Goal: Entertainment & Leisure: Consume media (video, audio)

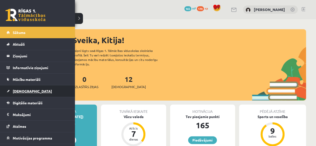
click at [23, 90] on span "[DEMOGRAPHIC_DATA]" at bounding box center [32, 91] width 39 height 5
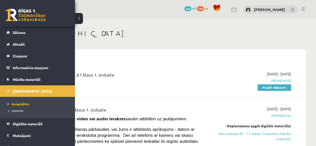
scroll to position [41, 0]
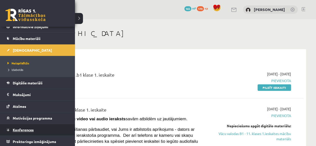
click at [24, 131] on span "Konferences" at bounding box center [23, 130] width 21 height 5
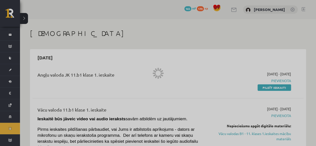
scroll to position [20, 0]
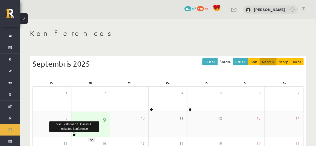
click at [73, 135] on link at bounding box center [74, 135] width 3 height 3
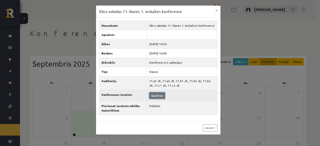
click at [155, 95] on link "Skatīties" at bounding box center [157, 96] width 16 height 7
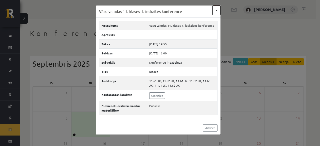
click at [218, 10] on button "×" at bounding box center [217, 11] width 8 height 10
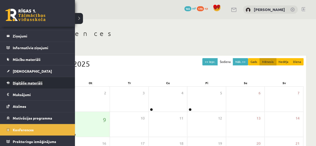
click at [33, 84] on span "Digitālie materiāli" at bounding box center [28, 83] width 30 height 5
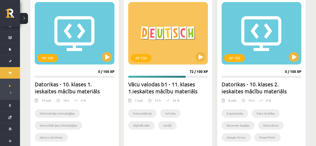
scroll to position [314, 0]
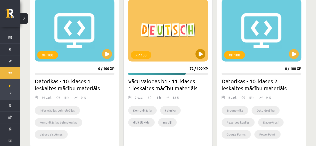
click at [179, 49] on div "XP 100" at bounding box center [168, 30] width 80 height 63
click at [162, 36] on div "XP 100" at bounding box center [168, 30] width 80 height 63
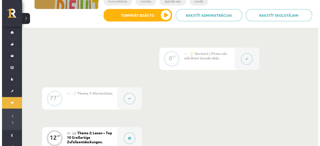
scroll to position [100, 0]
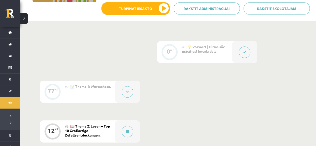
click at [245, 53] on icon at bounding box center [244, 52] width 3 height 3
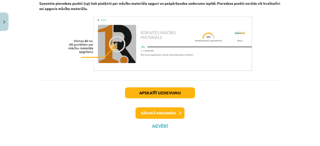
scroll to position [256, 0]
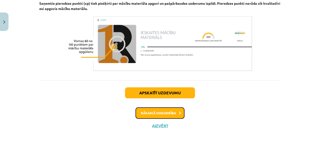
click at [176, 112] on button "Nākamā nodarbība" at bounding box center [160, 114] width 49 height 12
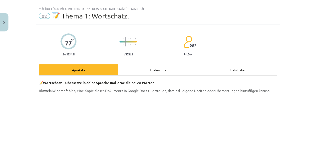
scroll to position [0, 0]
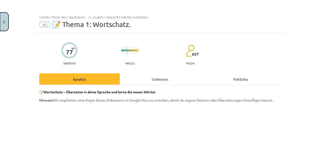
click at [7, 20] on button "Close" at bounding box center [4, 22] width 9 height 19
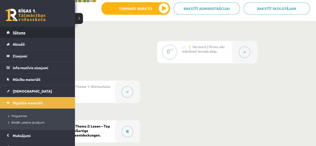
click at [10, 33] on link "Sākums" at bounding box center [38, 33] width 62 height 12
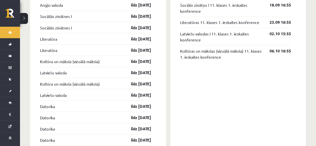
scroll to position [460, 0]
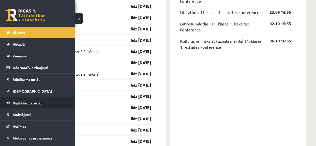
click at [31, 107] on link "Digitālie materiāli" at bounding box center [38, 103] width 62 height 12
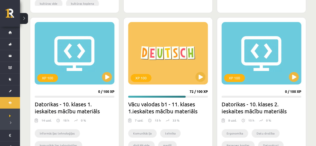
scroll to position [295, 0]
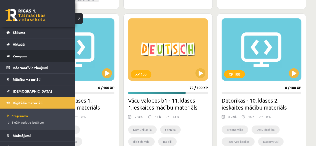
click at [13, 53] on link "Ziņojumi 0" at bounding box center [38, 56] width 62 height 12
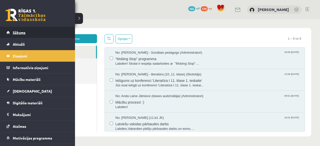
click at [22, 29] on link "Sākums" at bounding box center [38, 33] width 62 height 12
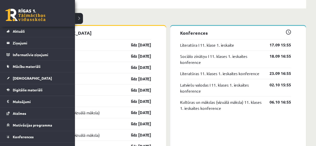
scroll to position [14, 0]
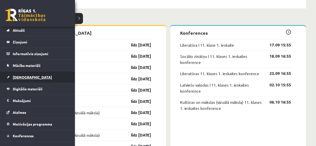
click at [23, 81] on link "[DEMOGRAPHIC_DATA]" at bounding box center [38, 78] width 62 height 12
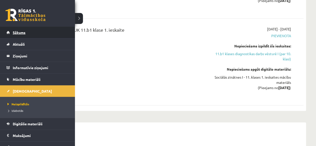
click at [57, 27] on link "Sākums" at bounding box center [38, 33] width 62 height 12
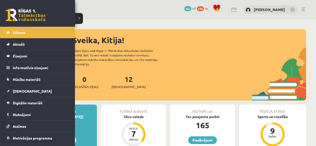
scroll to position [20, 0]
